Goal: Navigation & Orientation: Find specific page/section

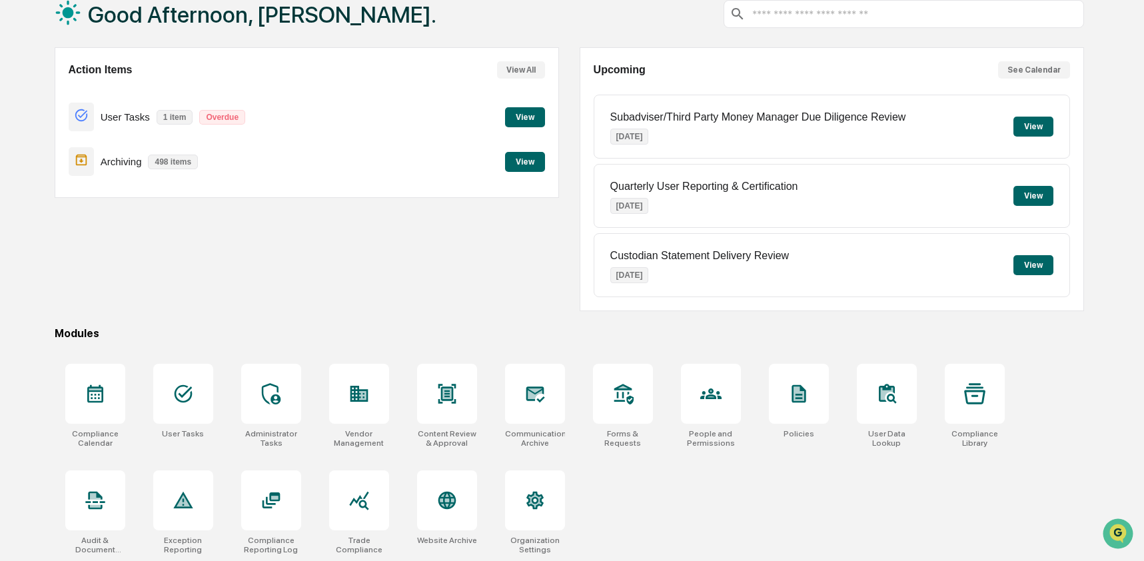
scroll to position [87, 0]
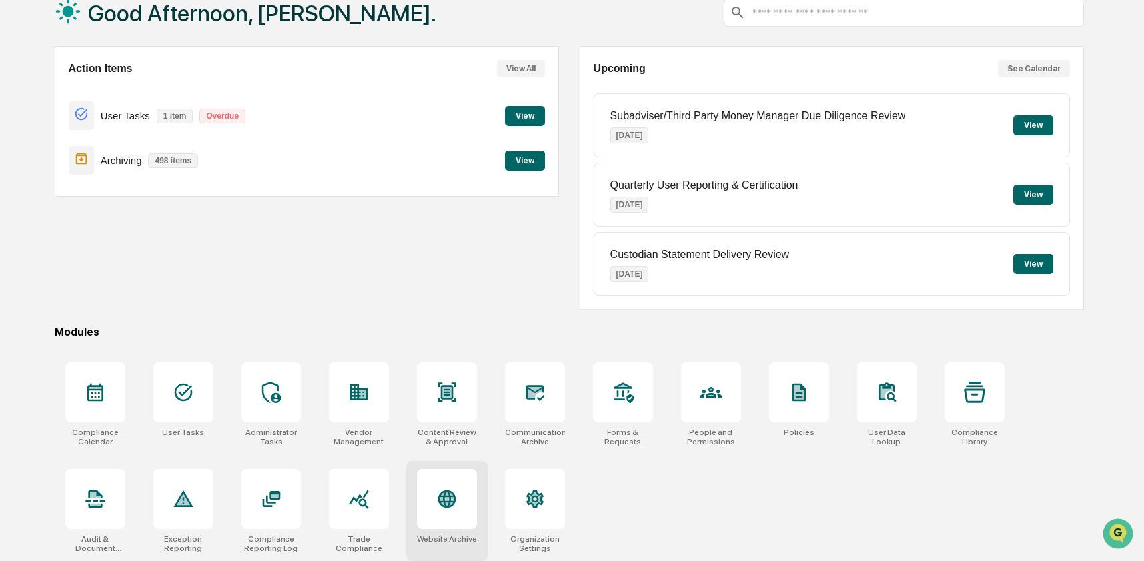
click at [446, 496] on icon at bounding box center [447, 499] width 18 height 18
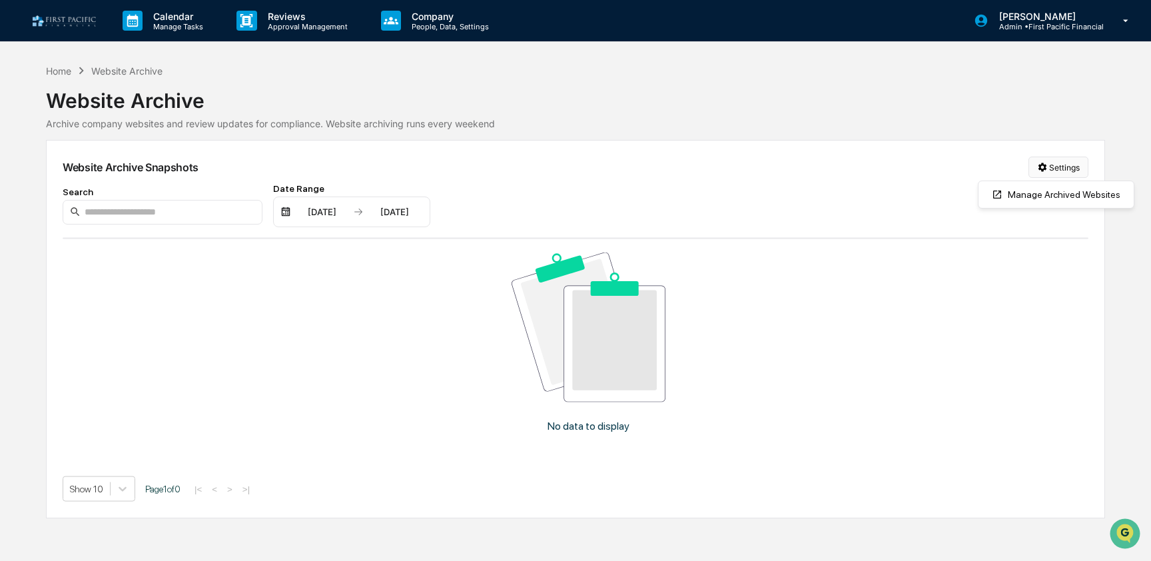
click at [1073, 168] on html "Calendar Manage Tasks Reviews Approval Management Company People, Data, Setting…" at bounding box center [575, 280] width 1151 height 561
click at [1071, 203] on div "Manage Archived Websites" at bounding box center [1056, 194] width 150 height 21
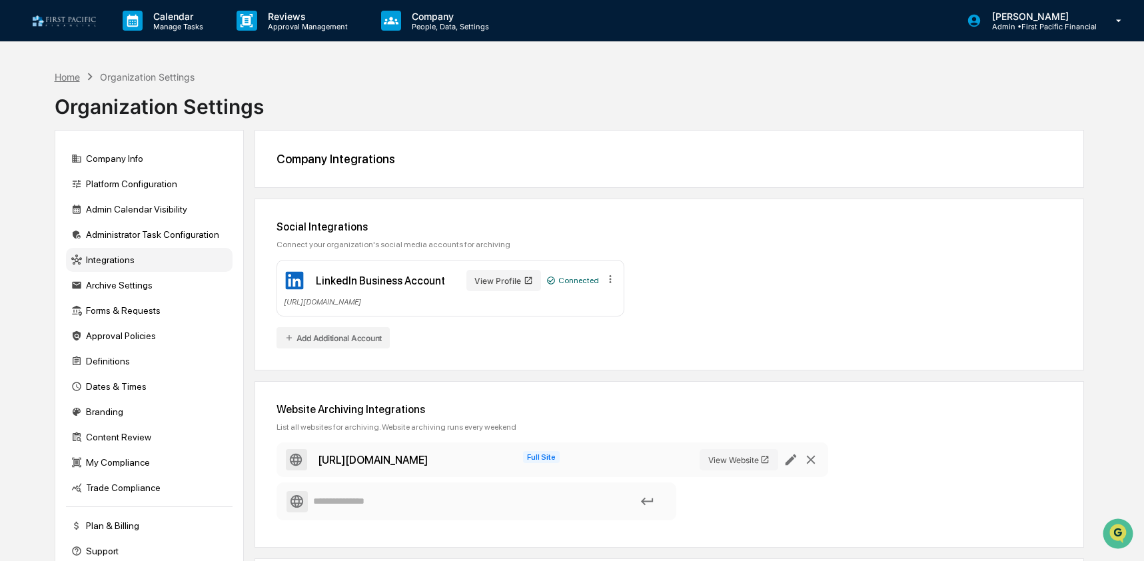
click at [59, 77] on div "Home" at bounding box center [67, 76] width 25 height 11
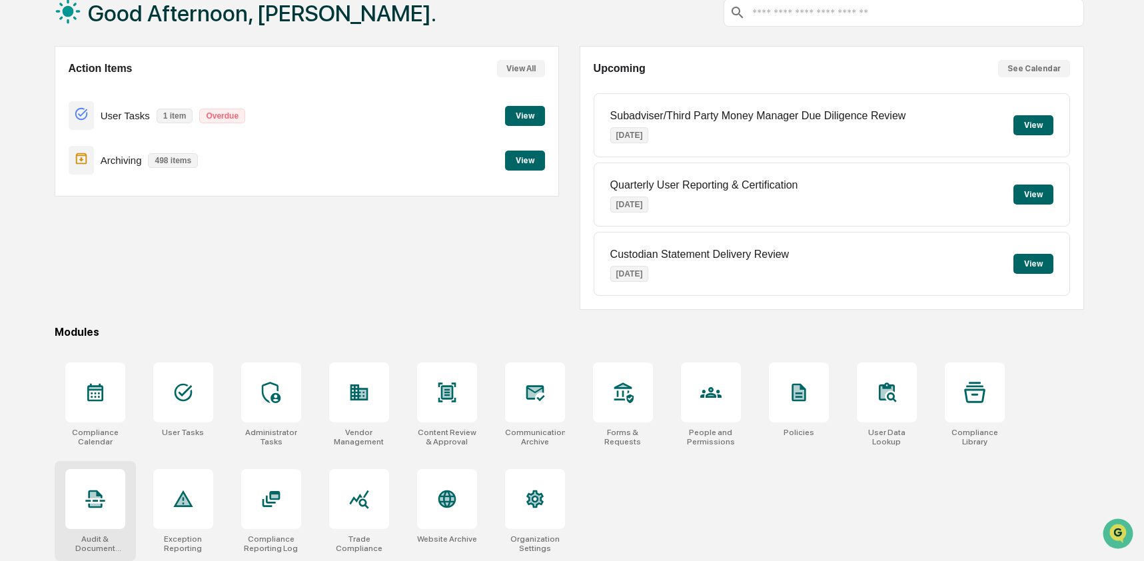
scroll to position [87, 0]
click at [77, 505] on div at bounding box center [95, 499] width 60 height 60
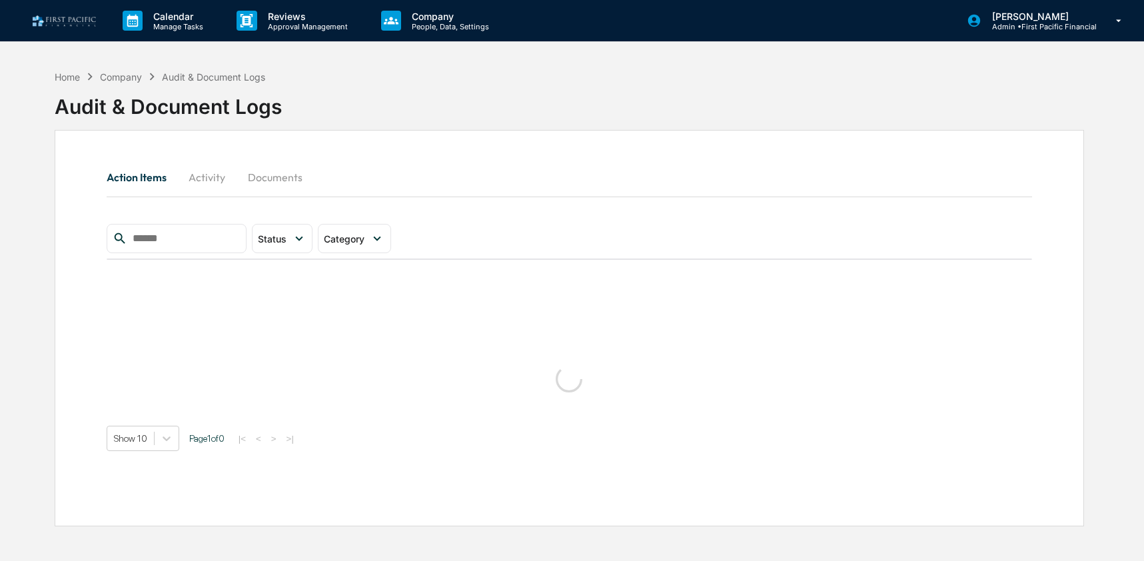
click at [195, 185] on button "Activity" at bounding box center [207, 177] width 60 height 32
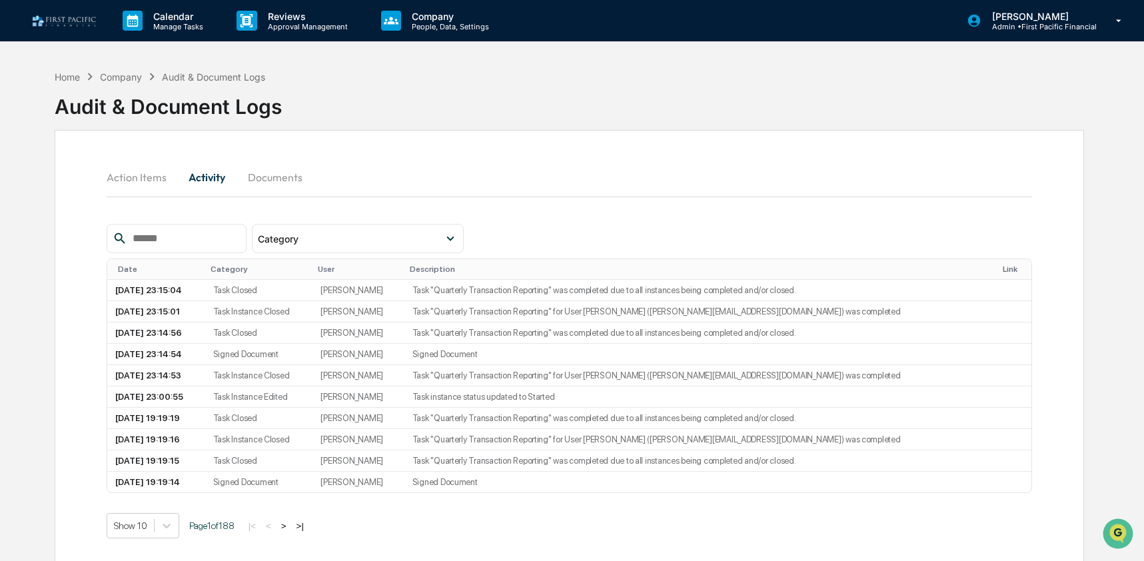
click at [162, 233] on input "text" at bounding box center [183, 238] width 113 height 17
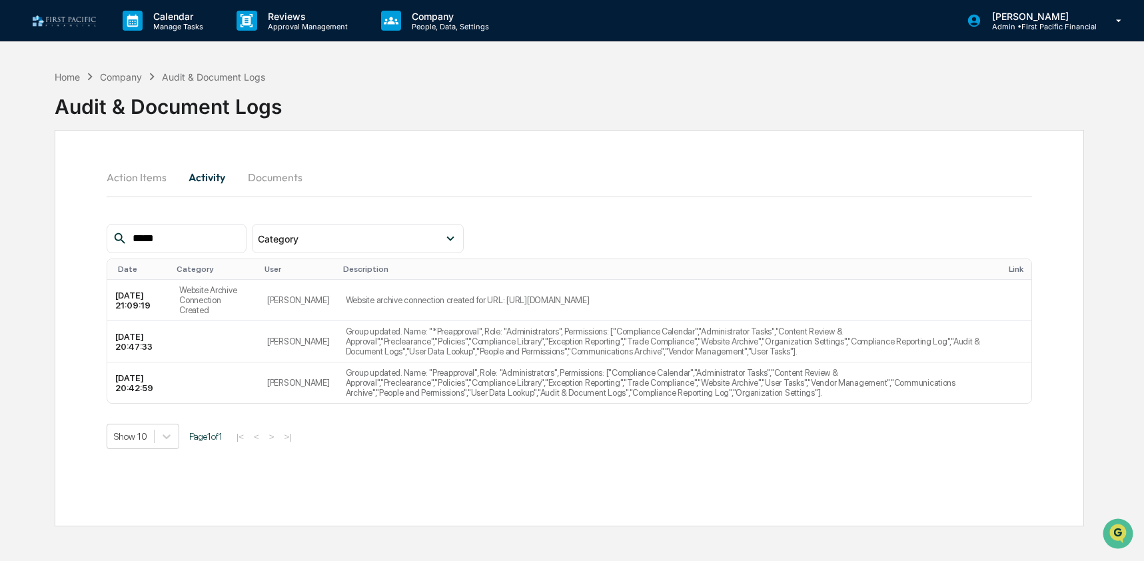
type input "*****"
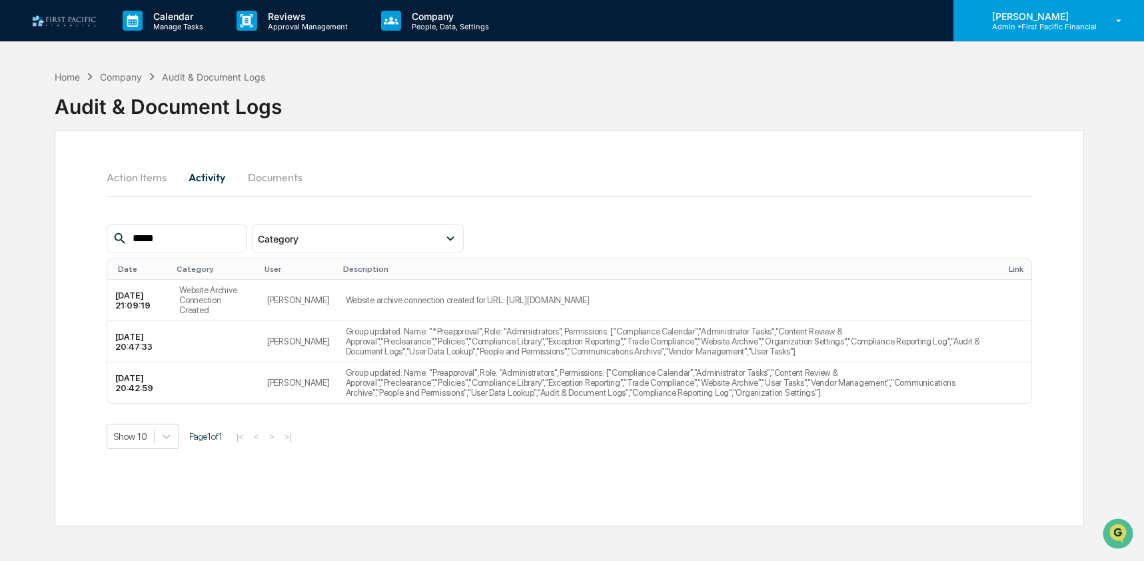
click at [1027, 25] on p "Admin • First Pacific Financial" at bounding box center [1038, 26] width 115 height 9
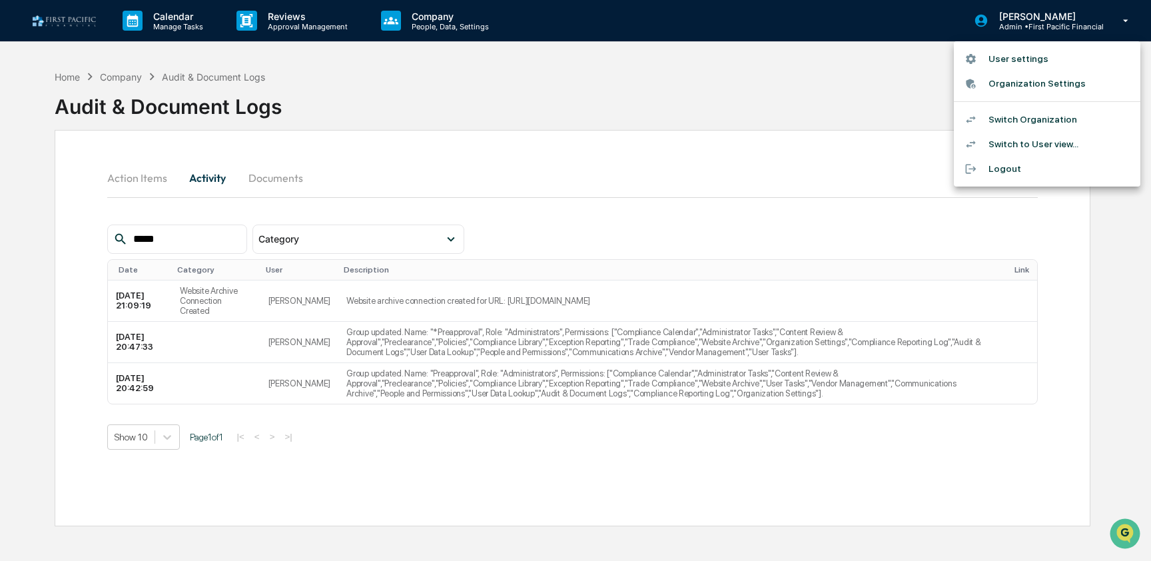
click at [1018, 121] on li "Switch Organization" at bounding box center [1047, 119] width 187 height 25
